Goal: Navigation & Orientation: Find specific page/section

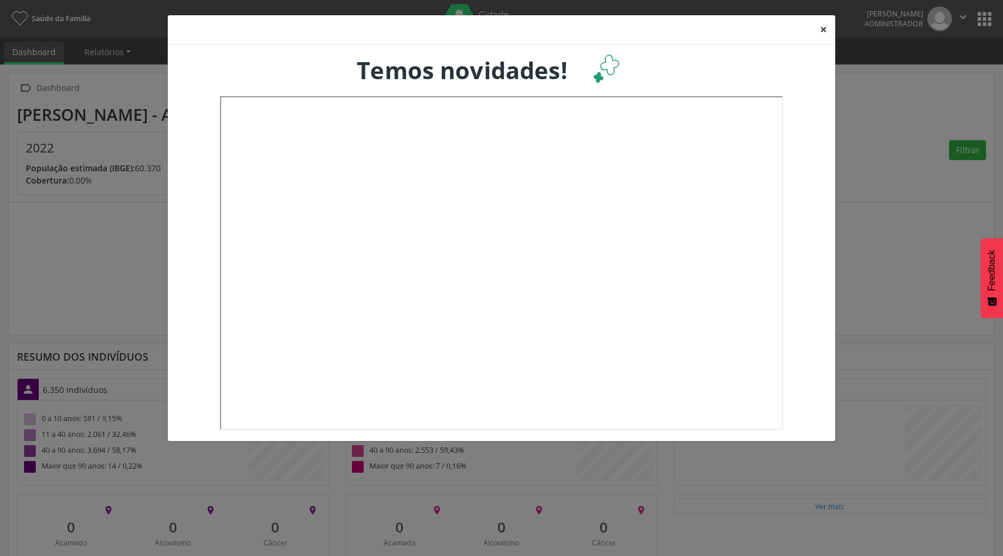
scroll to position [194, 329]
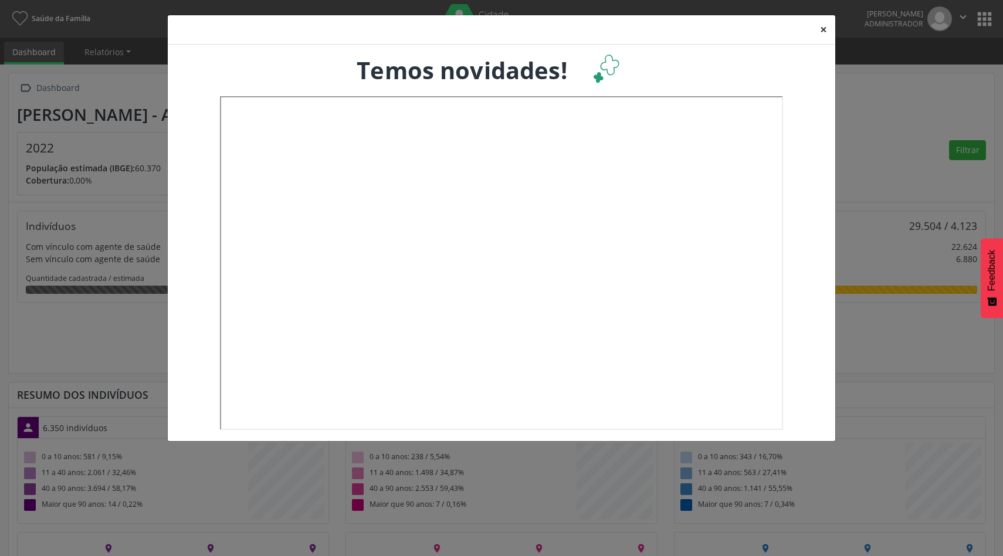
click at [826, 29] on button "×" at bounding box center [823, 29] width 23 height 29
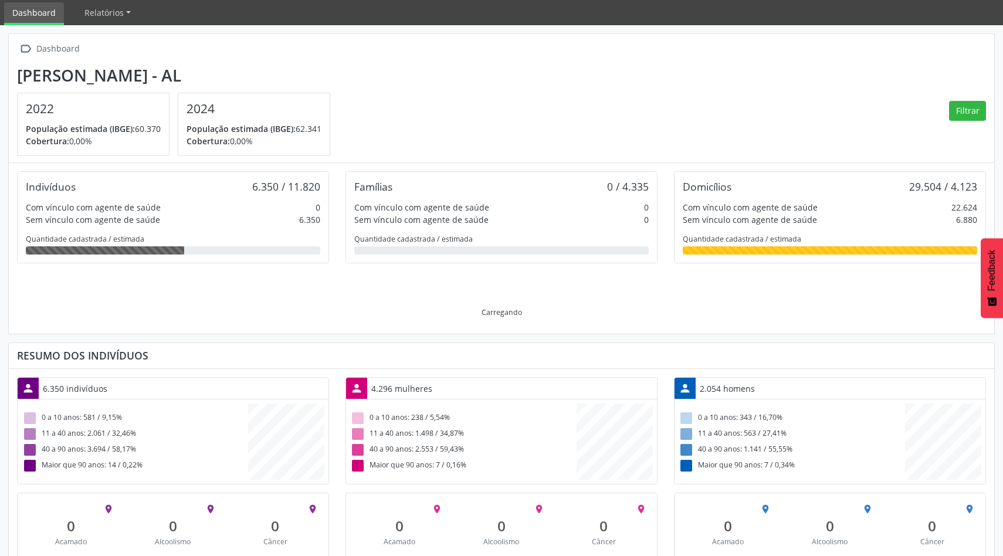
scroll to position [0, 0]
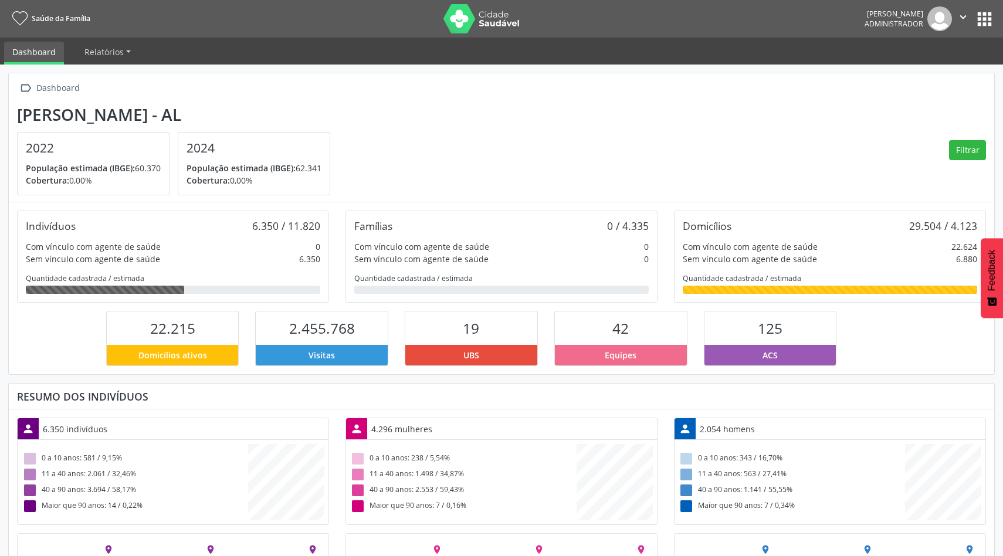
click at [988, 16] on button "apps" at bounding box center [985, 19] width 21 height 21
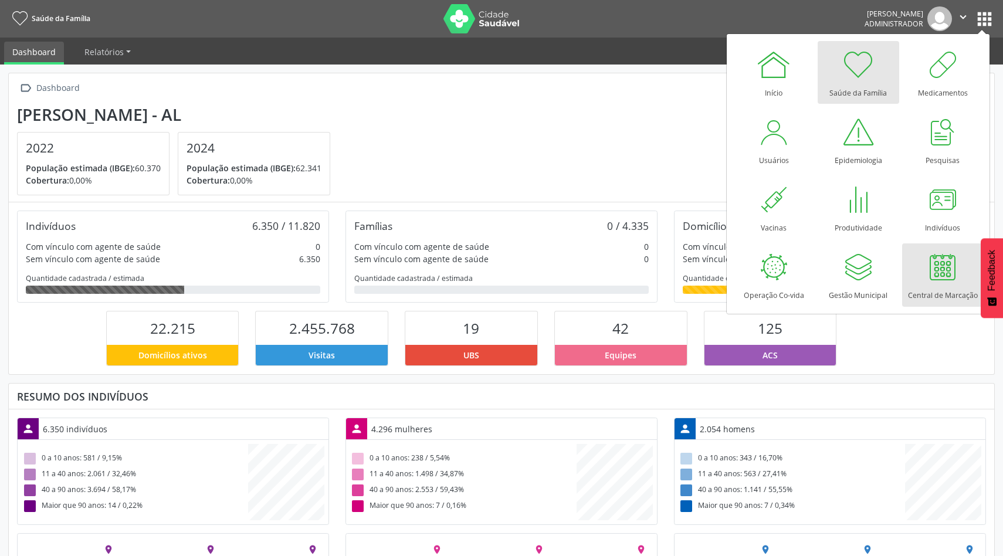
click at [940, 271] on div at bounding box center [942, 266] width 35 height 35
